Goal: Navigation & Orientation: Understand site structure

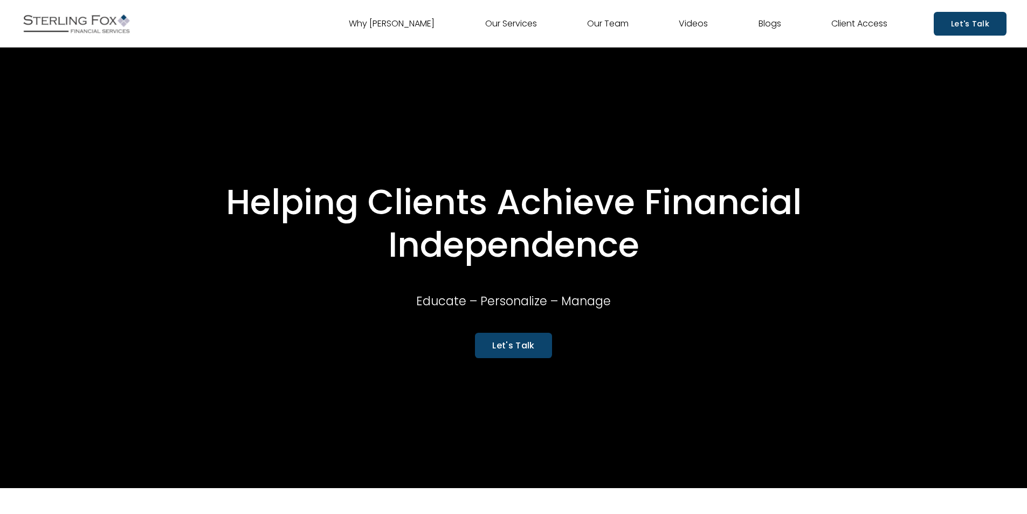
click at [622, 25] on link "Our Team" at bounding box center [607, 23] width 41 height 17
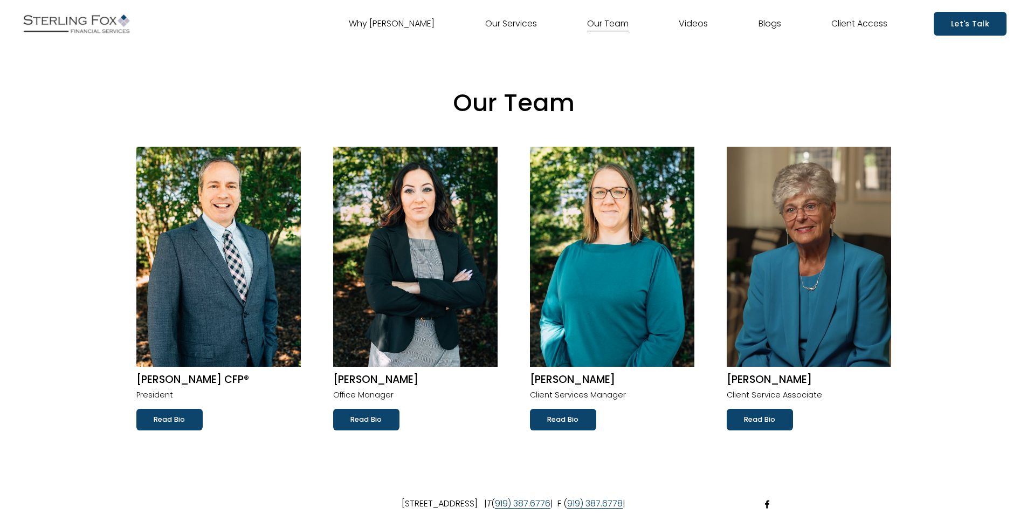
click at [412, 27] on link "Why [PERSON_NAME]" at bounding box center [392, 23] width 86 height 17
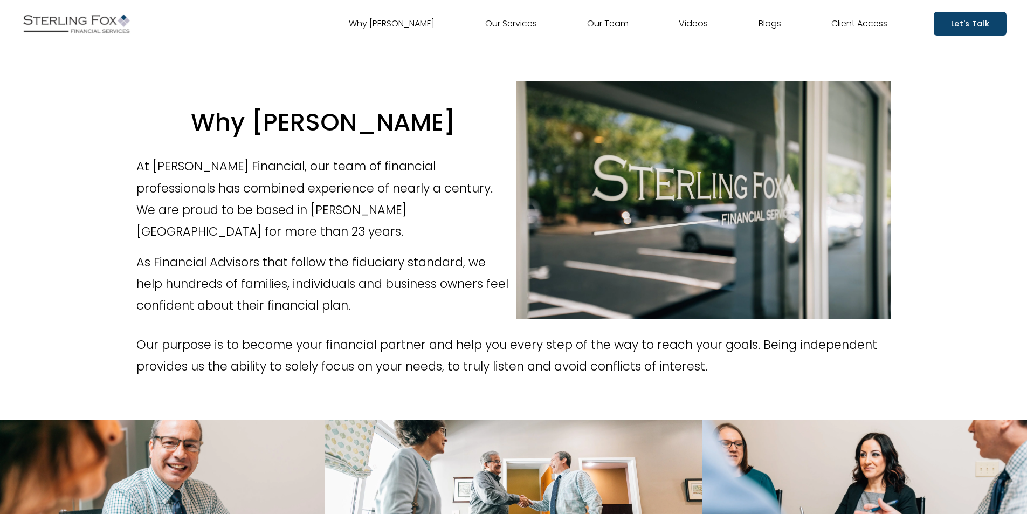
click at [500, 27] on link "Our Services" at bounding box center [511, 23] width 52 height 17
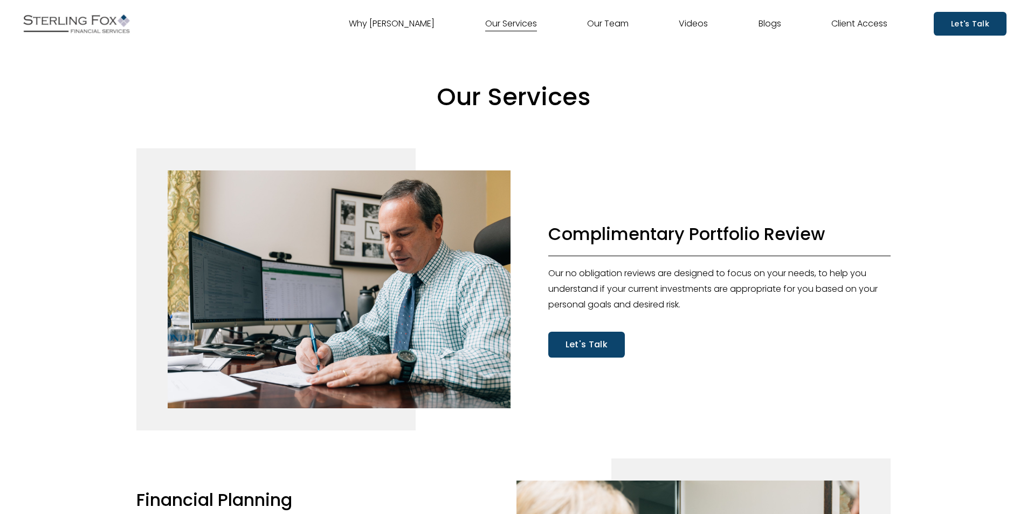
click at [684, 24] on link "Videos" at bounding box center [692, 23] width 29 height 17
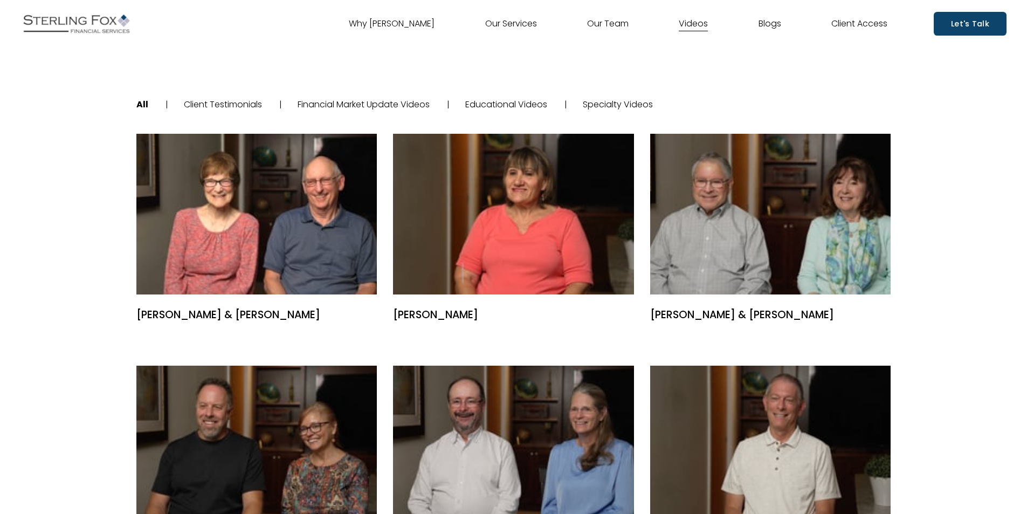
click at [770, 20] on link "Blogs" at bounding box center [769, 23] width 23 height 17
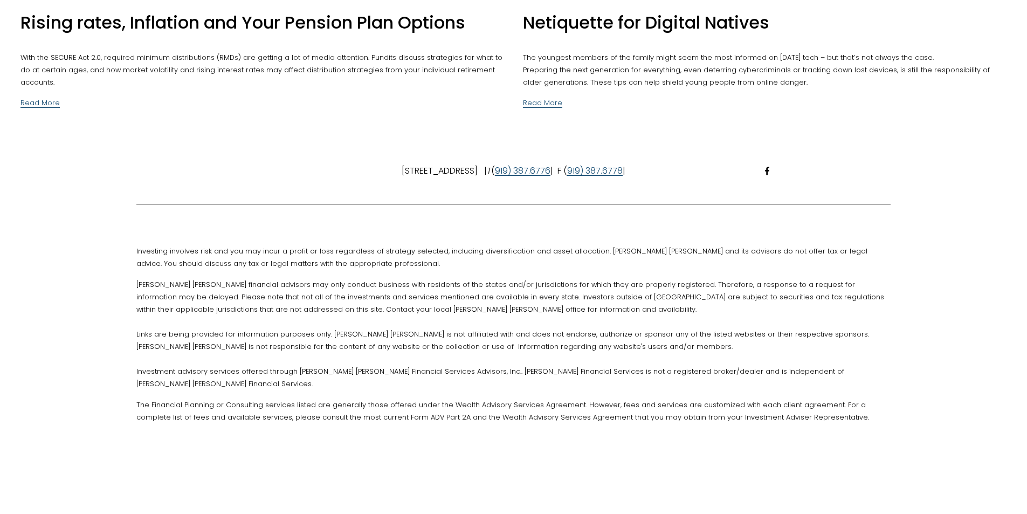
scroll to position [3941, 0]
